Goal: Task Accomplishment & Management: Manage account settings

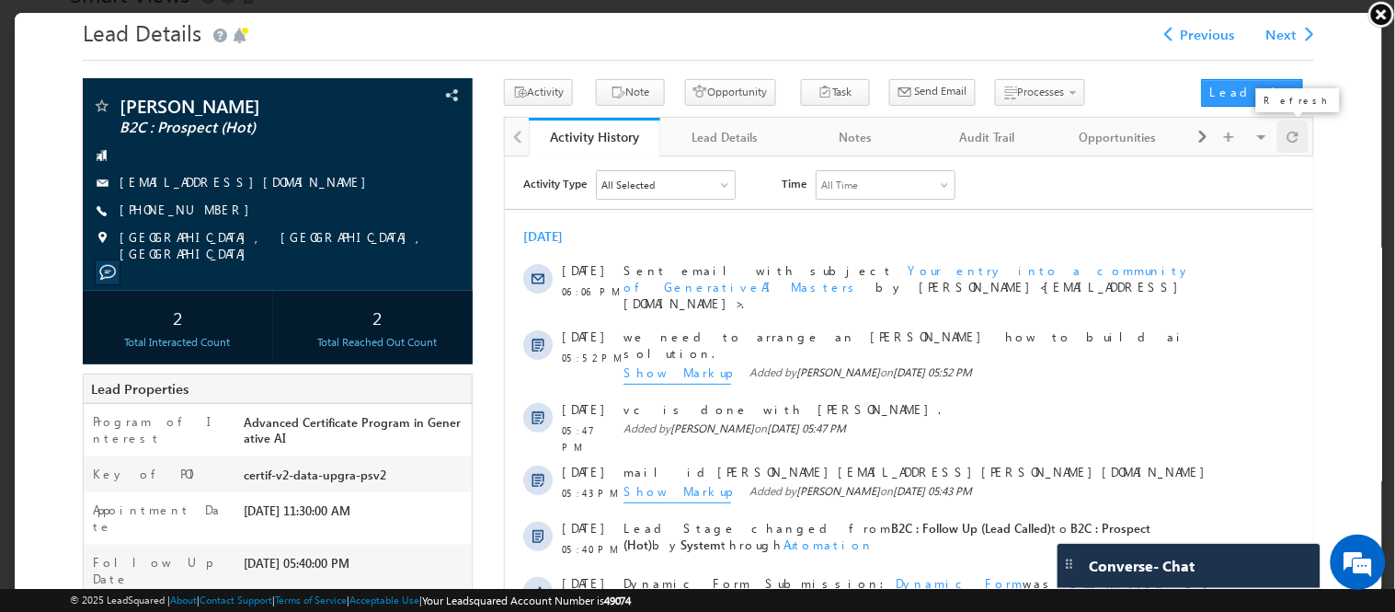
click at [1286, 142] on span at bounding box center [1291, 136] width 11 height 32
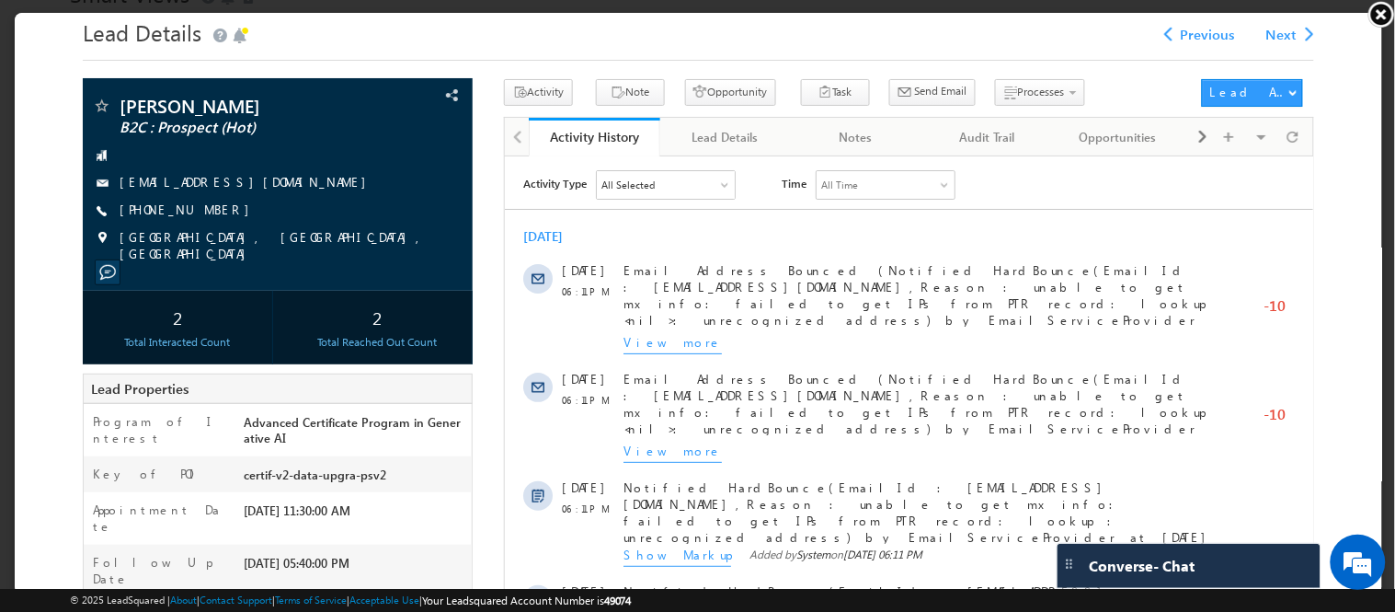
scroll to position [93, 0]
drag, startPoint x: 247, startPoint y: 211, endPoint x: 206, endPoint y: 222, distance: 42.8
click at [206, 222] on div "[PERSON_NAME] B2C : Prospect (Hot) [EMAIL_ADDRESS][DOMAIN_NAME] [PHONE_NUMBER]" at bounding box center [276, 179] width 371 height 166
copy div "[PHONE_NUMBER]"
click at [1376, 9] on link at bounding box center [1381, 14] width 28 height 28
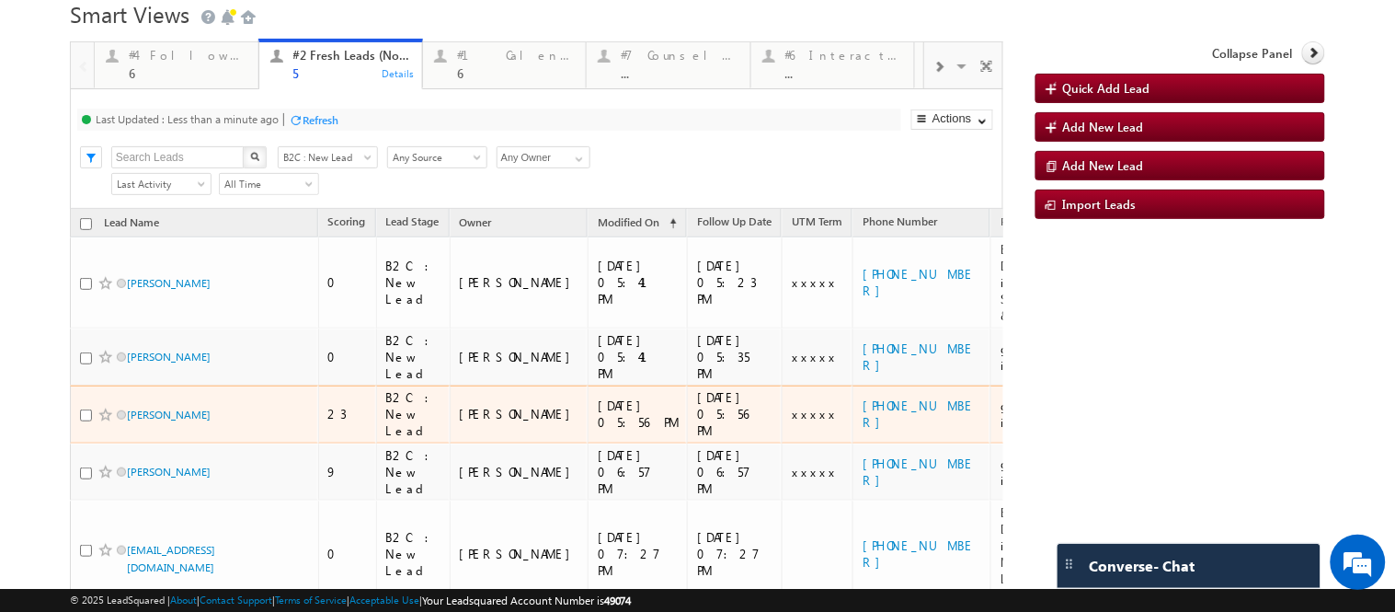
scroll to position [0, 0]
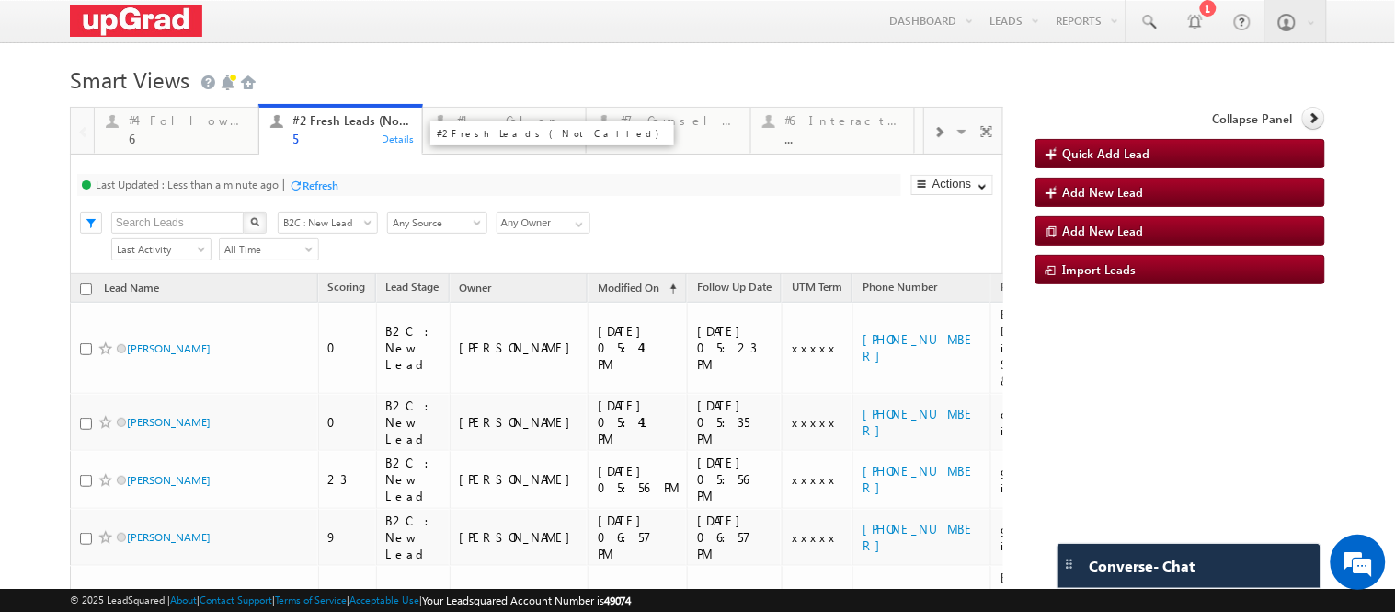
click at [310, 133] on div "5" at bounding box center [352, 138] width 118 height 14
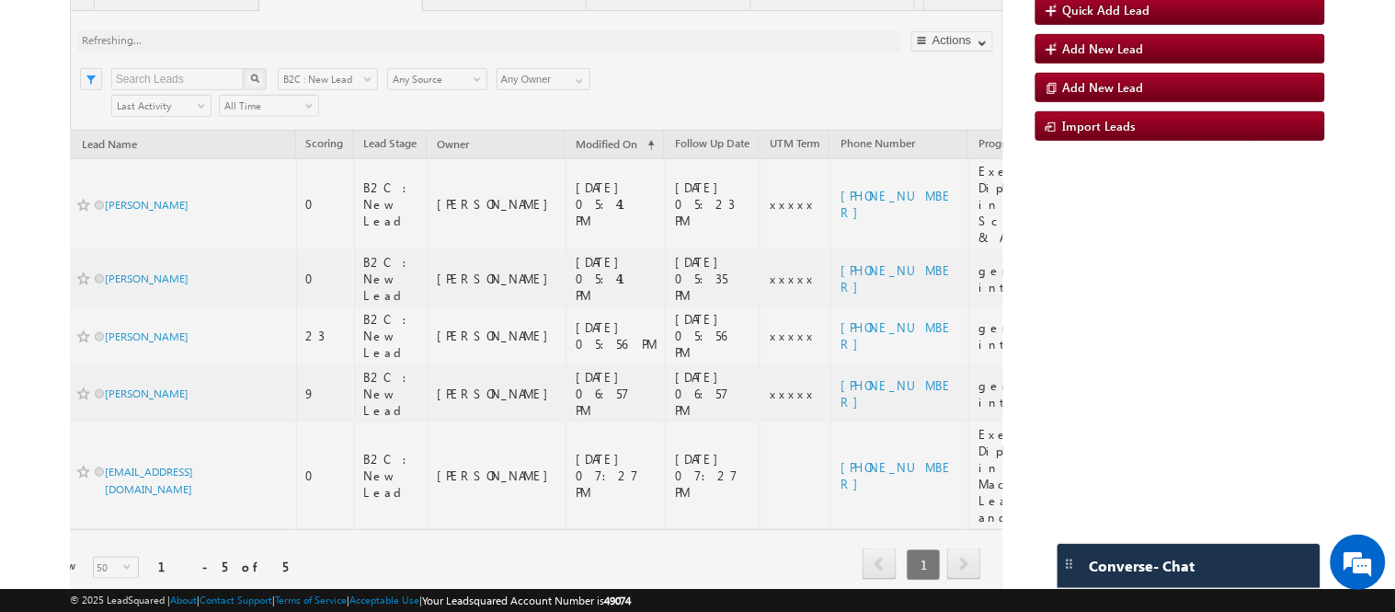
scroll to position [0, 38]
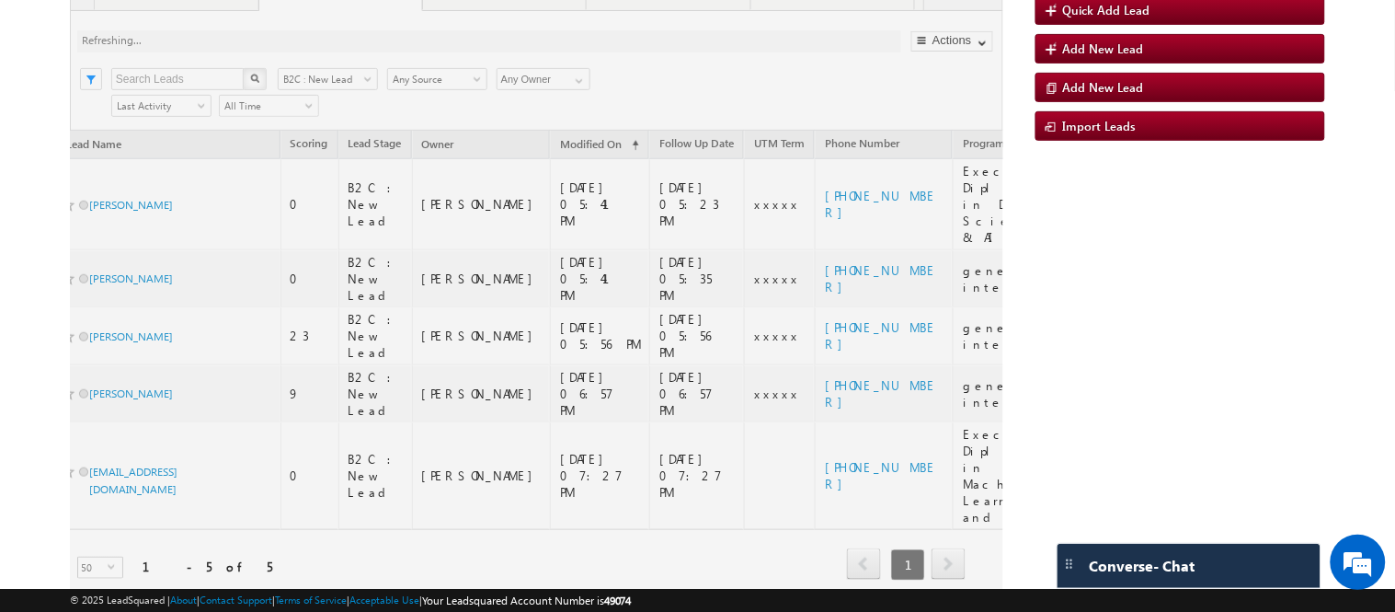
drag, startPoint x: 429, startPoint y: 533, endPoint x: 491, endPoint y: 528, distance: 62.8
click at [493, 530] on div "#4 Follow Up (total pending) 6 Details #2 Fresh Leads (Not Called) 5 Details #1…" at bounding box center [536, 297] width 933 height 668
drag, startPoint x: 504, startPoint y: 533, endPoint x: 296, endPoint y: 484, distance: 213.7
click at [319, 519] on div at bounding box center [536, 297] width 933 height 668
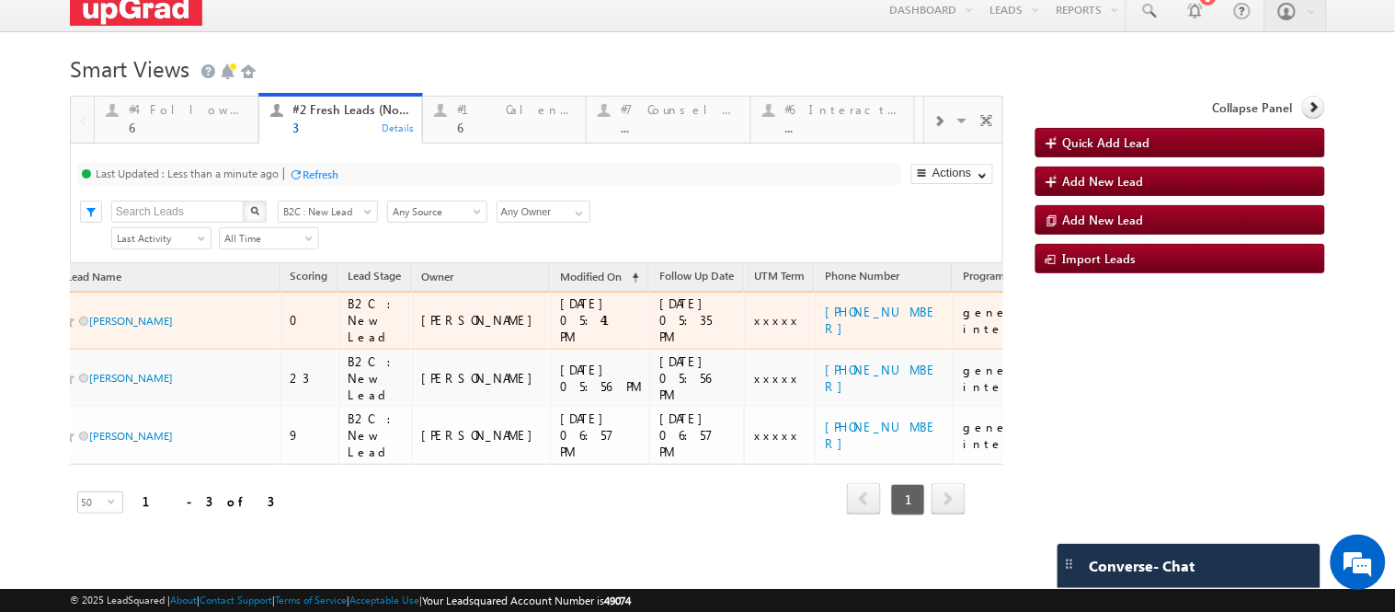
scroll to position [29, 0]
click at [131, 327] on link "[PERSON_NAME]" at bounding box center [131, 321] width 84 height 14
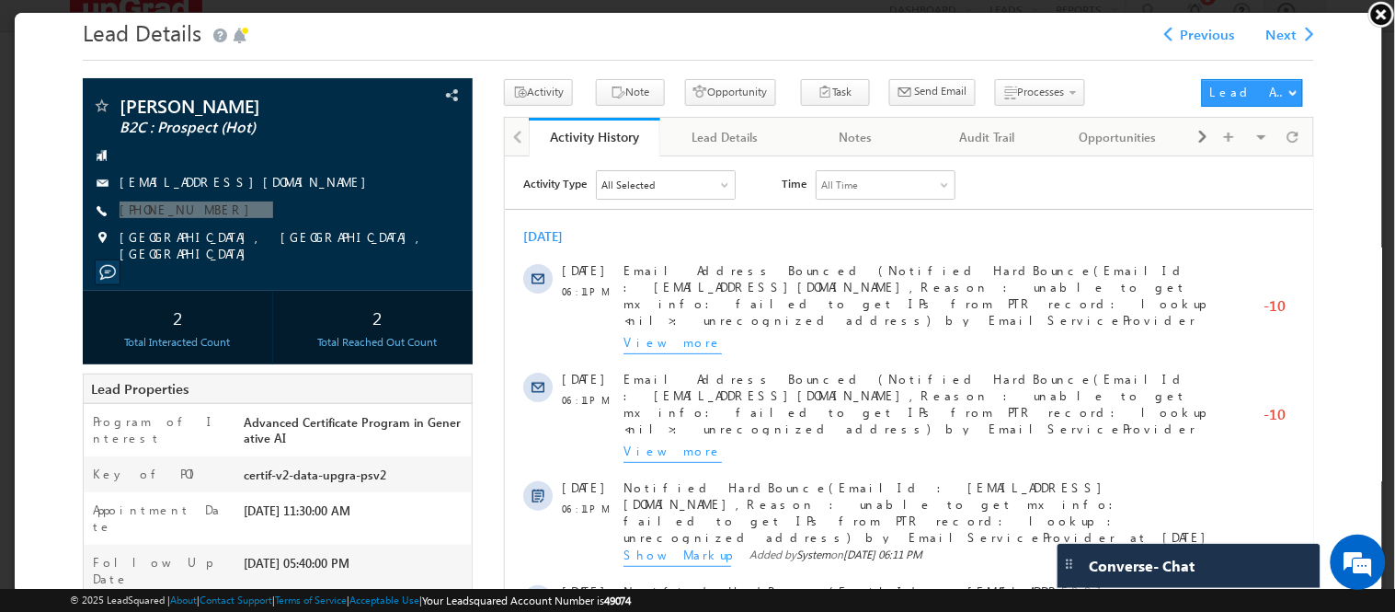
click at [1377, 5] on link at bounding box center [1381, 14] width 28 height 28
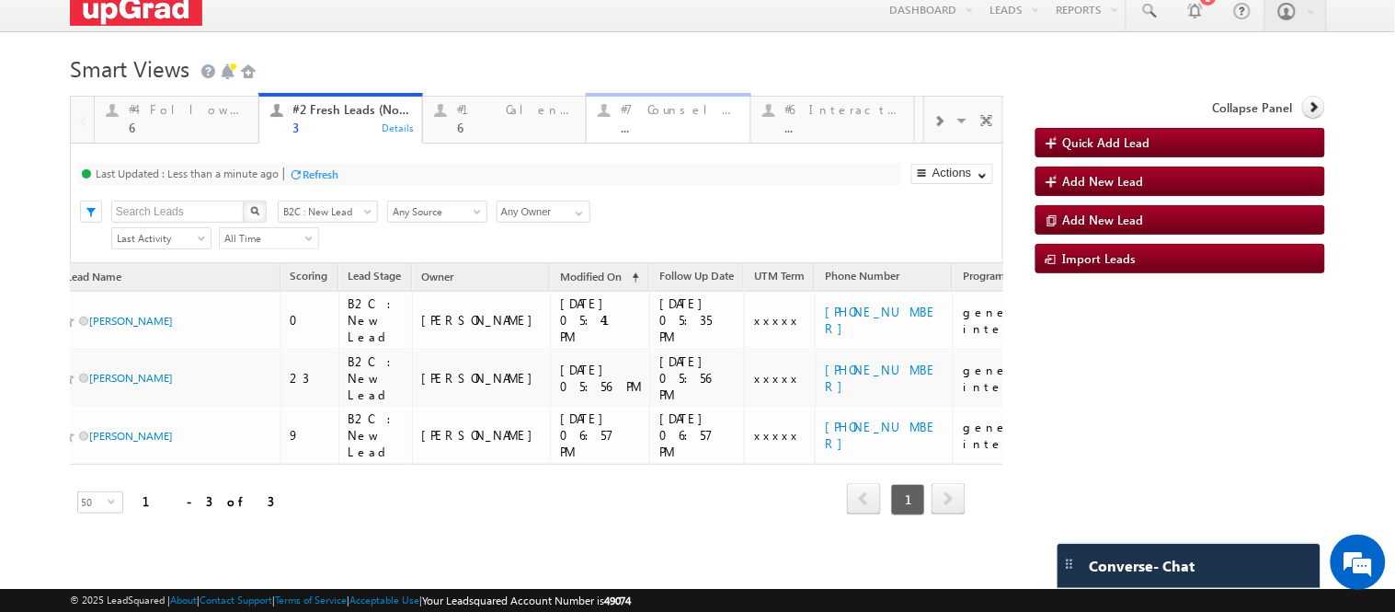
click at [659, 120] on div "..." at bounding box center [680, 127] width 118 height 14
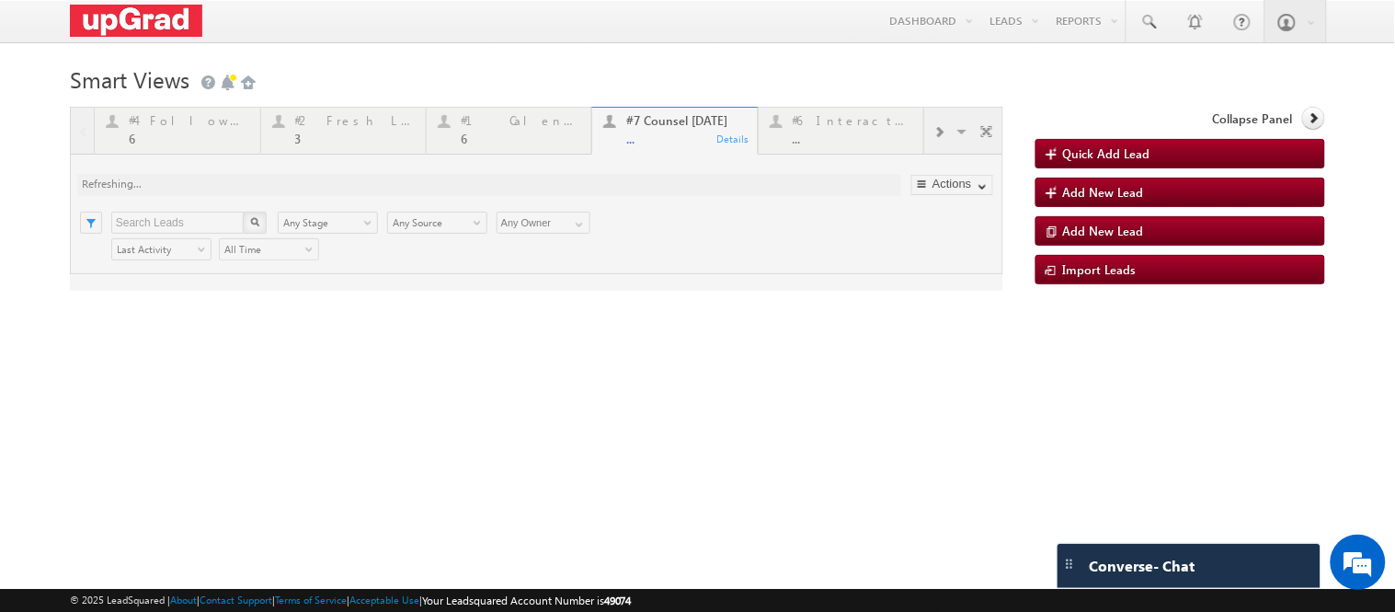
scroll to position [0, 0]
